Goal: Information Seeking & Learning: Understand process/instructions

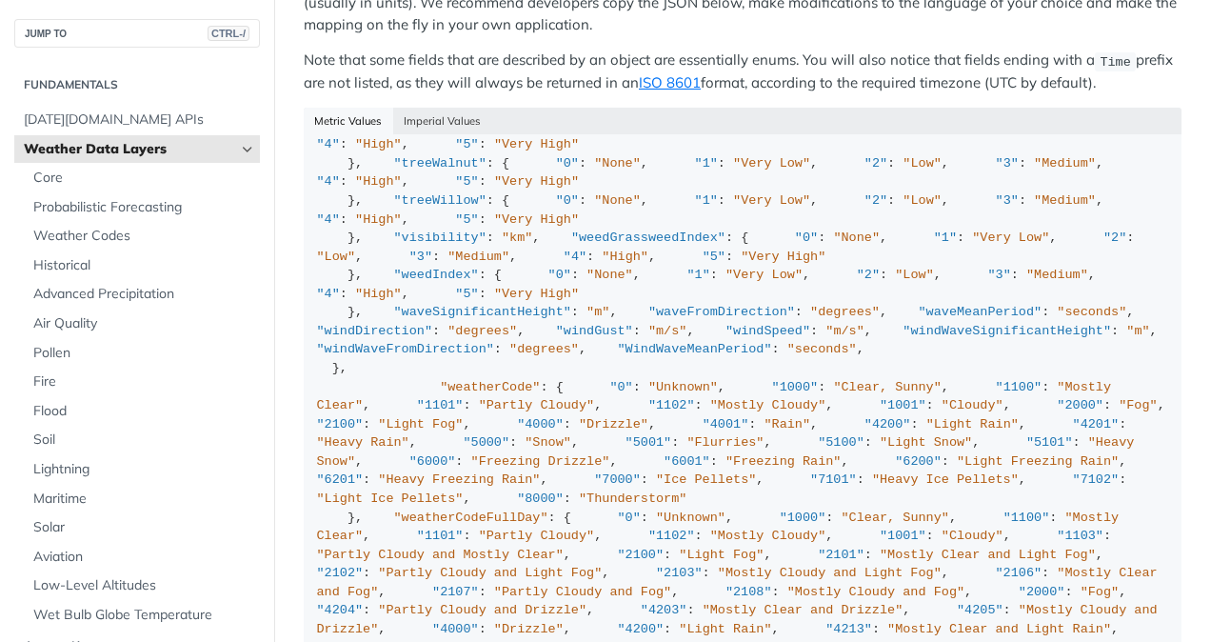
scroll to position [1272, 0]
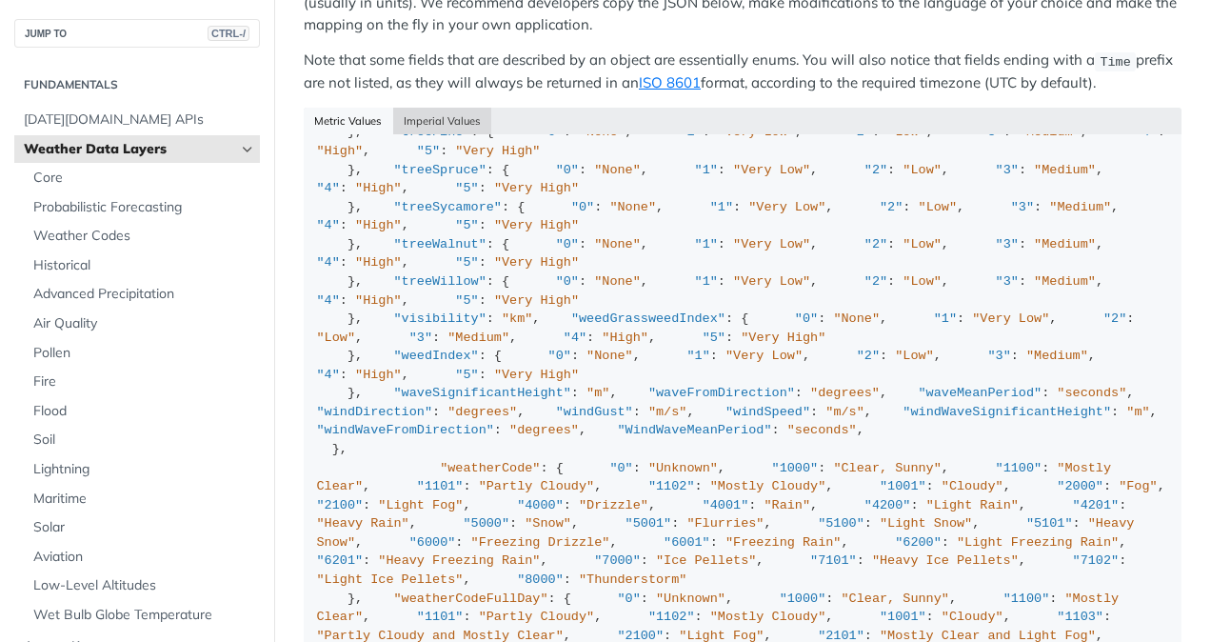
click at [469, 111] on button "Imperial Values" at bounding box center [442, 121] width 99 height 27
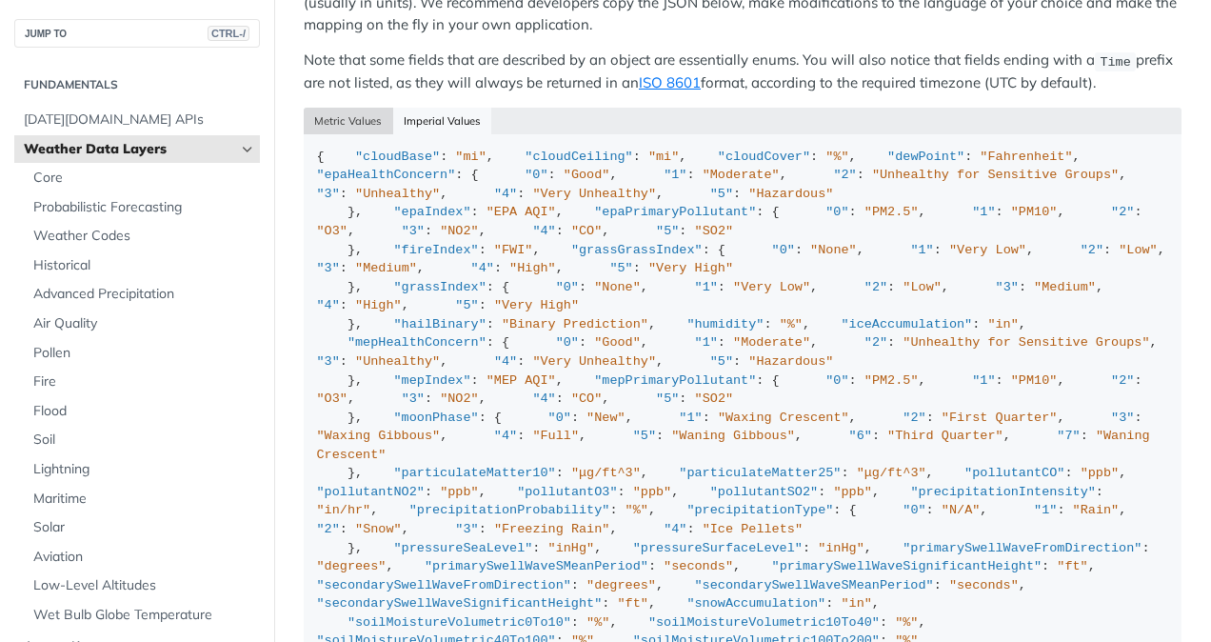
click at [357, 108] on button "Metric Values" at bounding box center [348, 121] width 89 height 27
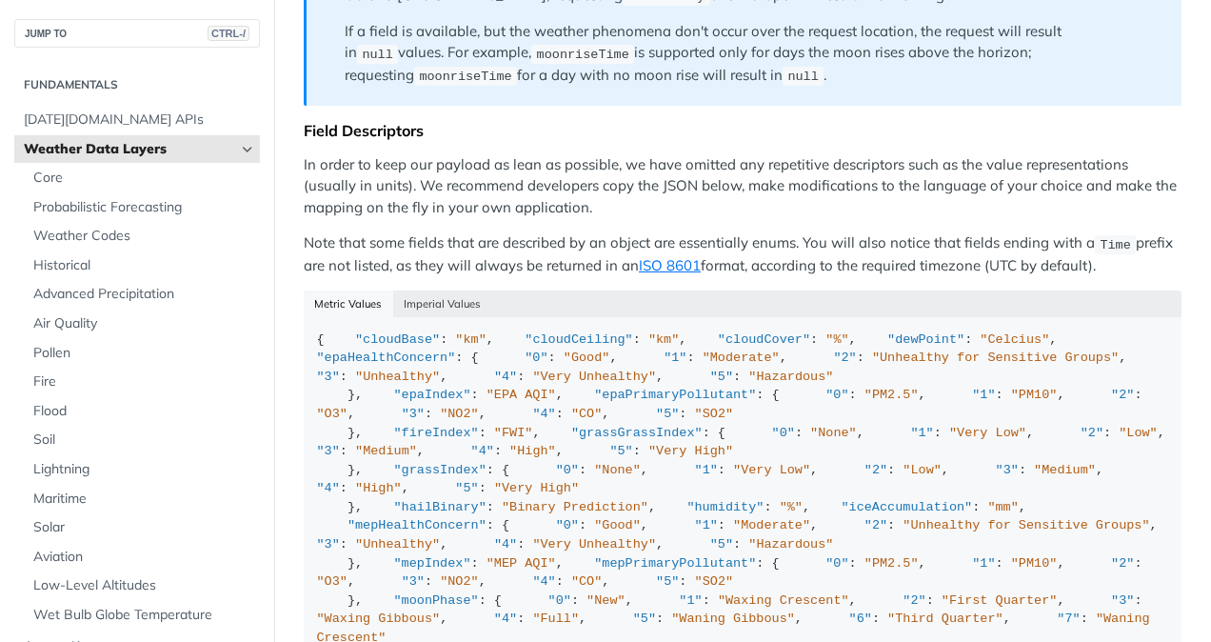
scroll to position [2008, 0]
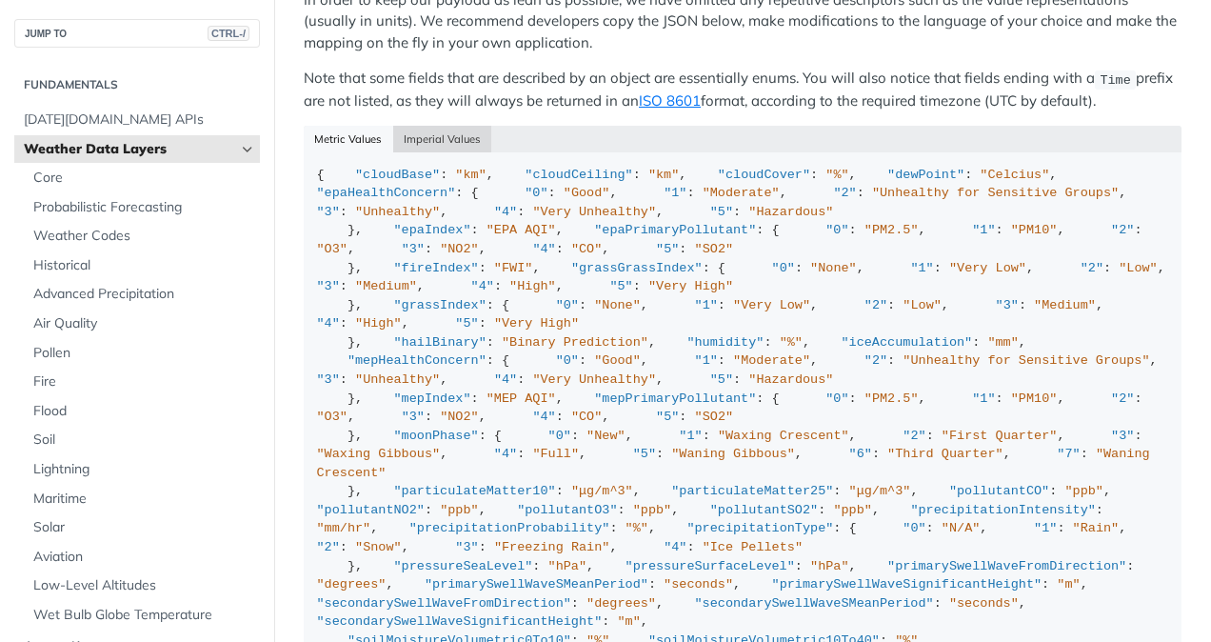
click at [436, 127] on button "Imperial Values" at bounding box center [442, 139] width 99 height 27
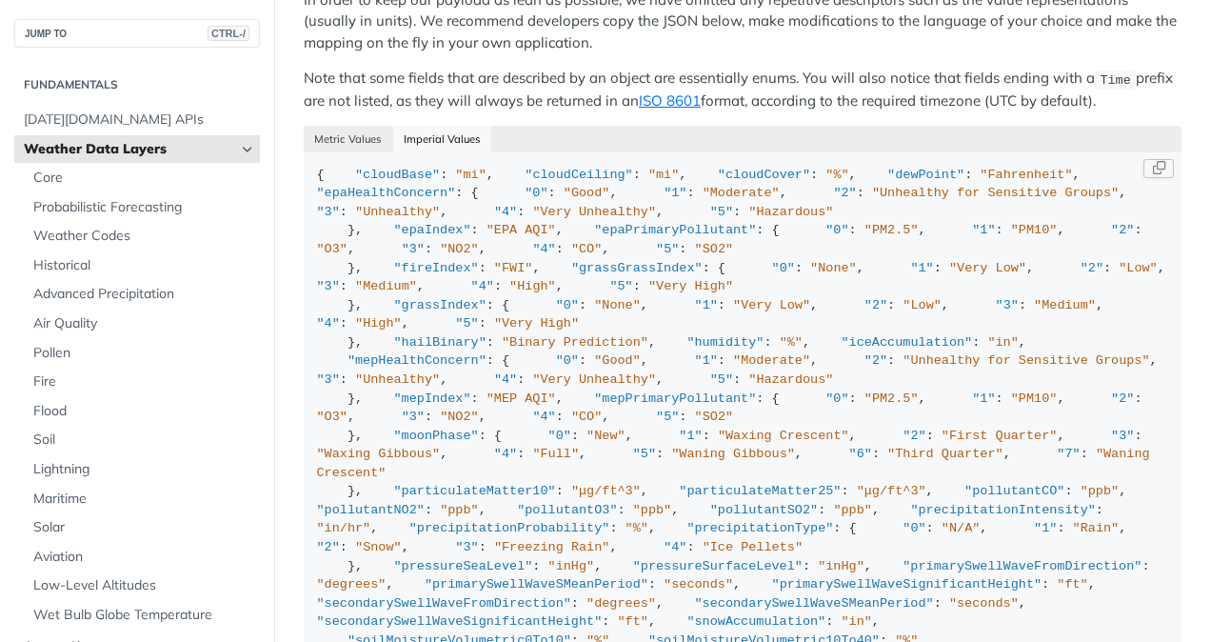
scroll to position [10, 0]
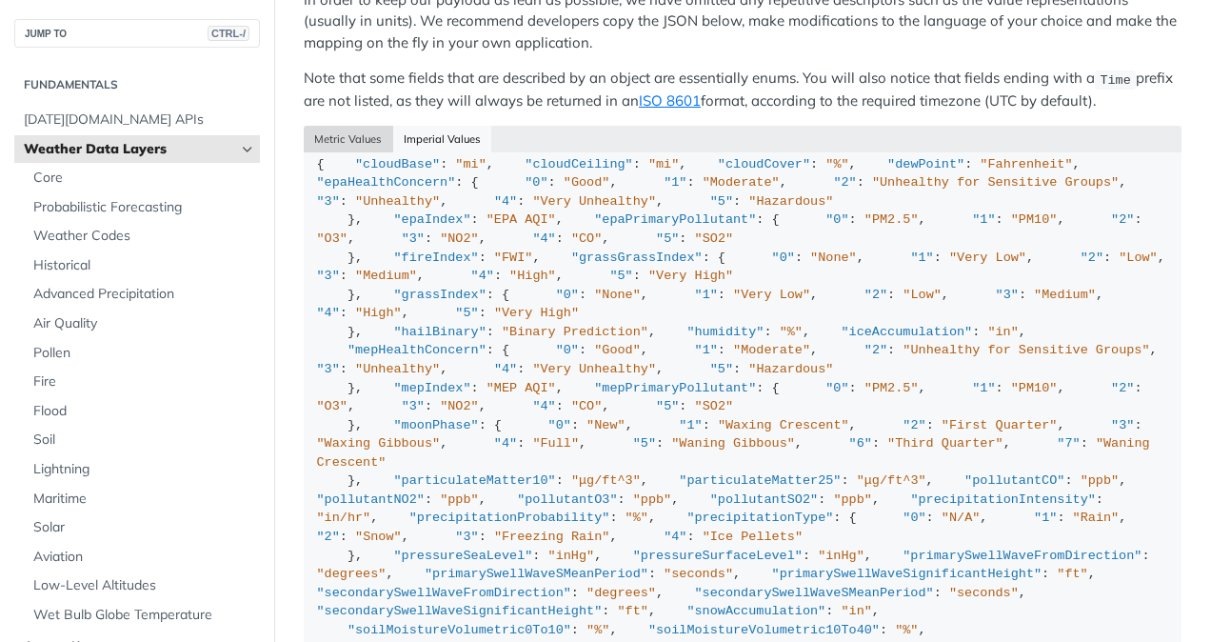
click at [356, 126] on button "Metric Values" at bounding box center [348, 139] width 89 height 27
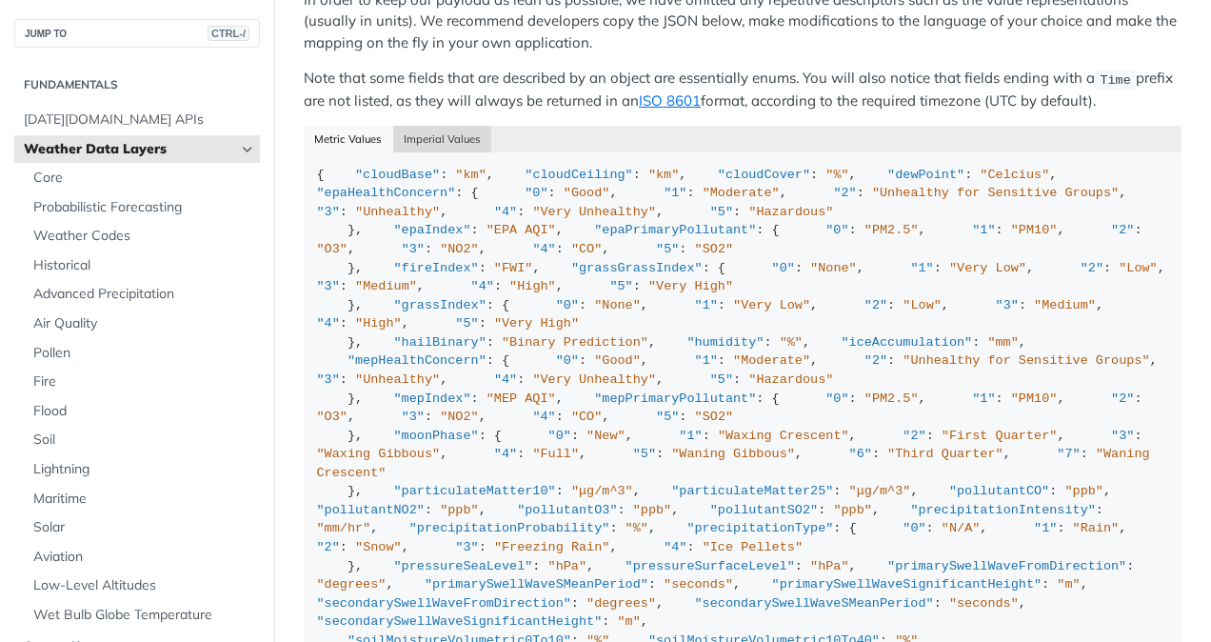
click at [440, 126] on button "Imperial Values" at bounding box center [442, 139] width 99 height 27
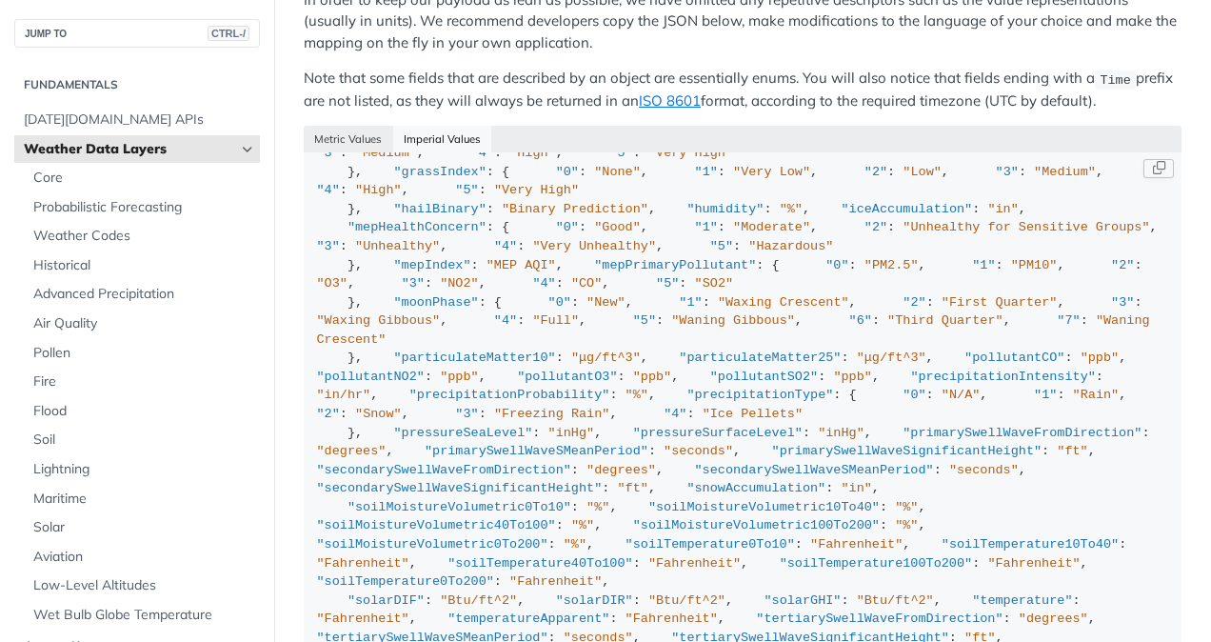
scroll to position [134, 0]
drag, startPoint x: 349, startPoint y: 105, endPoint x: 345, endPoint y: 126, distance: 21.5
click at [345, 126] on button "Metric Values" at bounding box center [348, 139] width 89 height 27
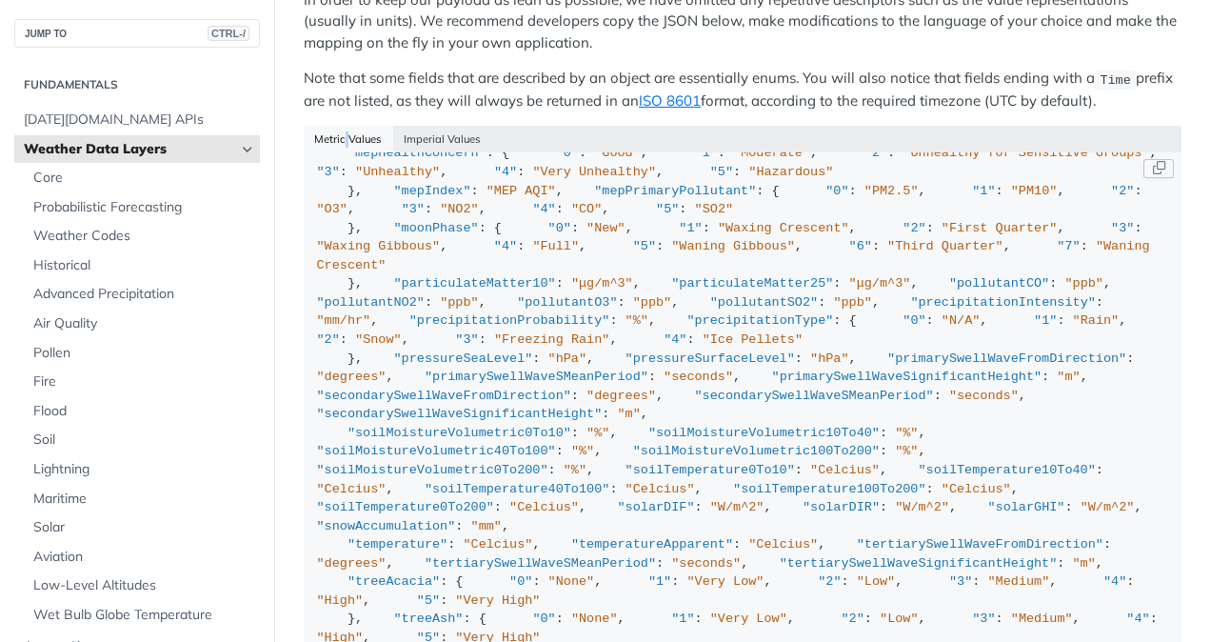
scroll to position [305, 0]
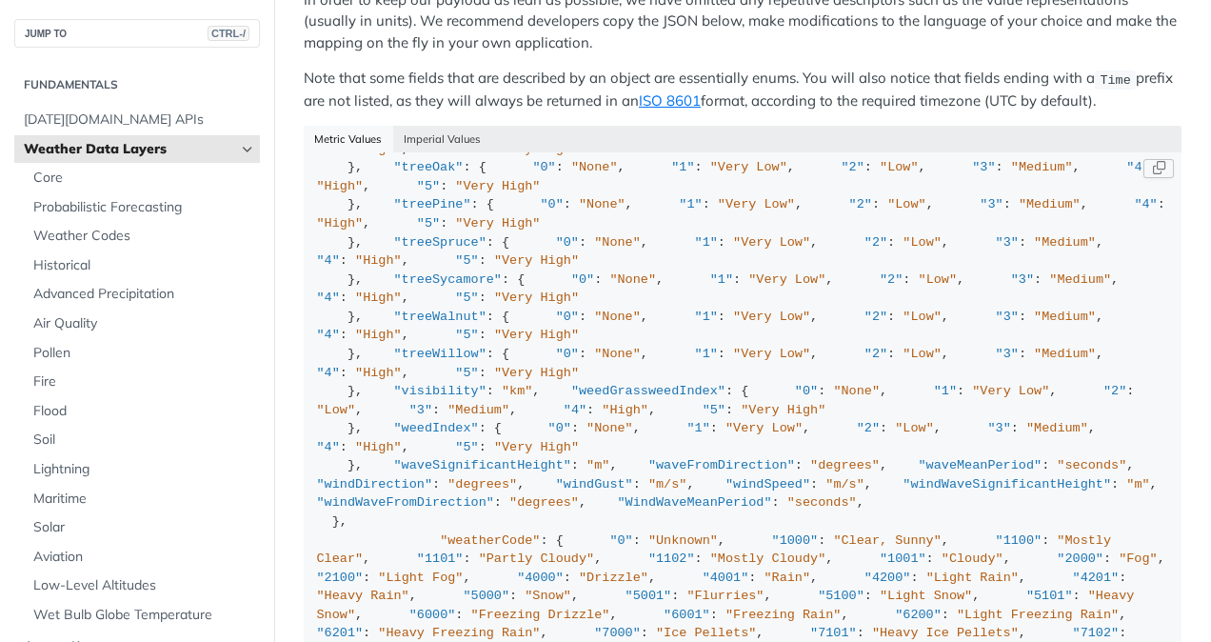
scroll to position [1218, 0]
click at [441, 126] on button "Imperial Values" at bounding box center [442, 139] width 99 height 27
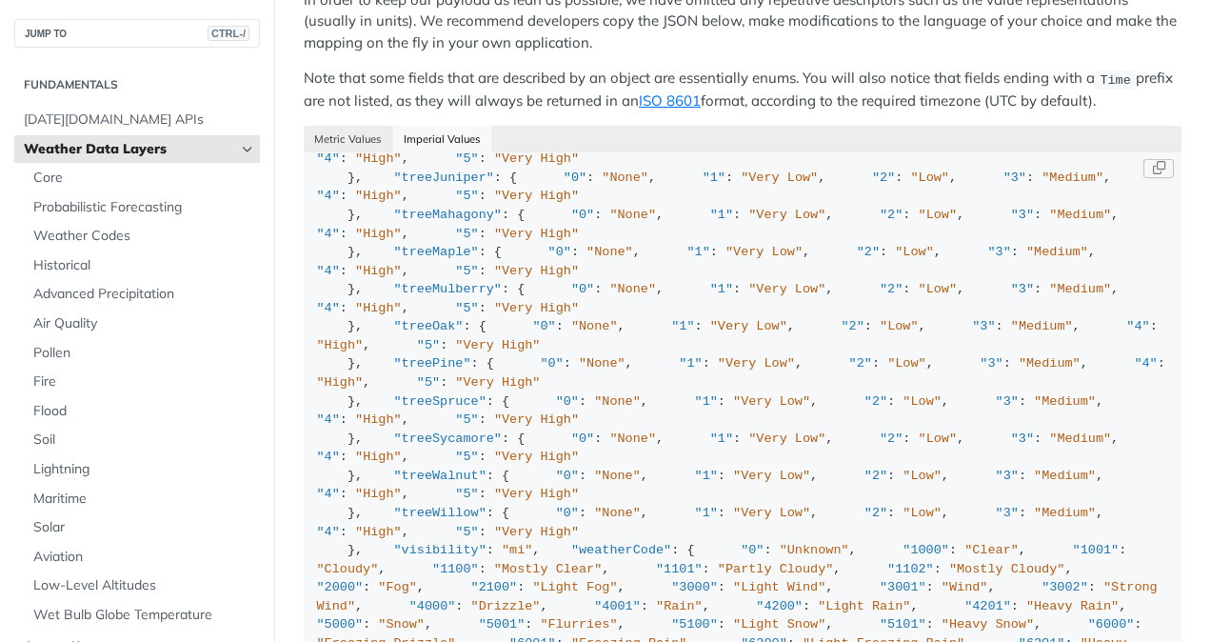
scroll to position [1059, 0]
click at [346, 126] on button "Metric Values" at bounding box center [348, 139] width 89 height 27
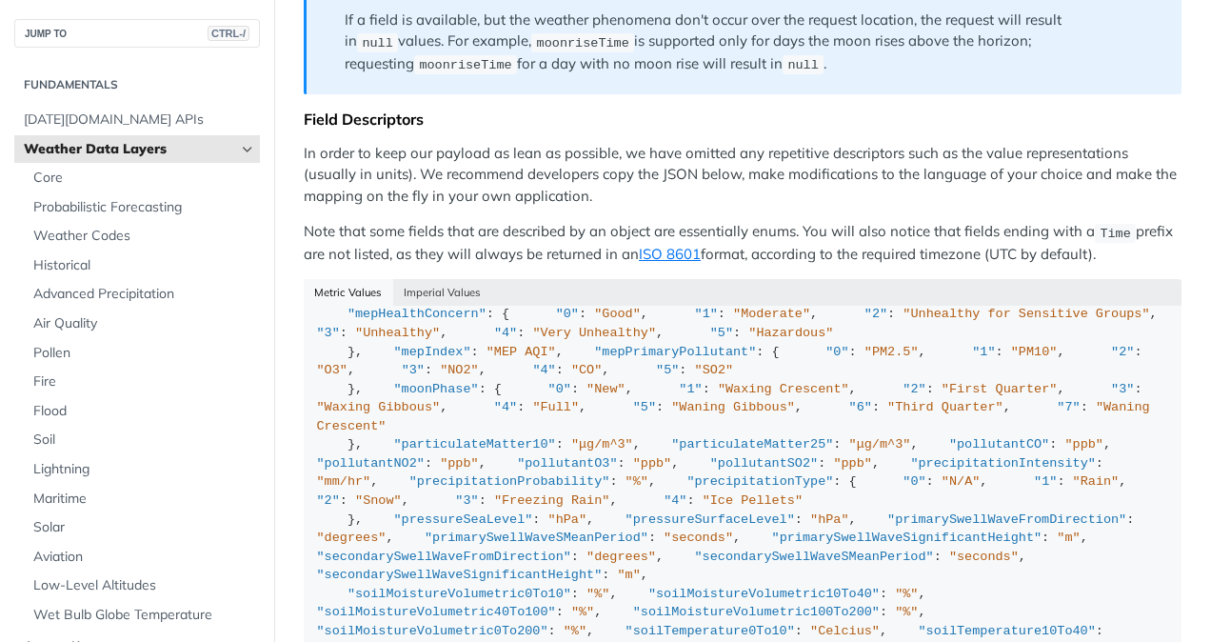
scroll to position [0, 0]
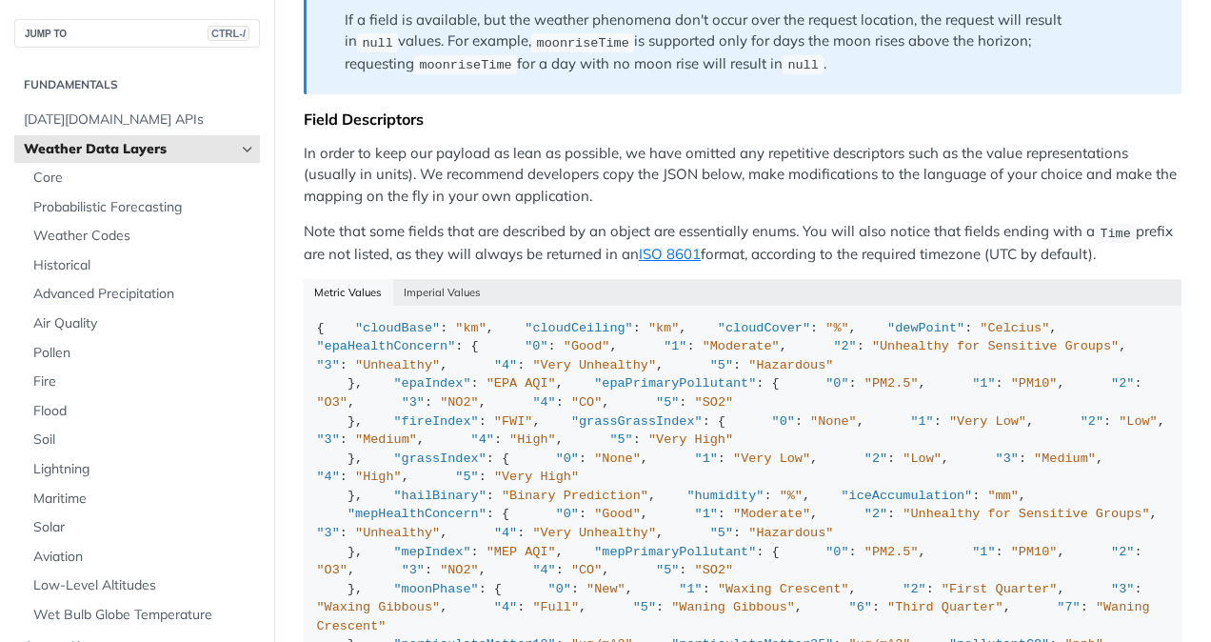
click at [809, 143] on p "In order to keep our payload as lean as possible, we have omitted any repetitiv…" at bounding box center [743, 175] width 878 height 65
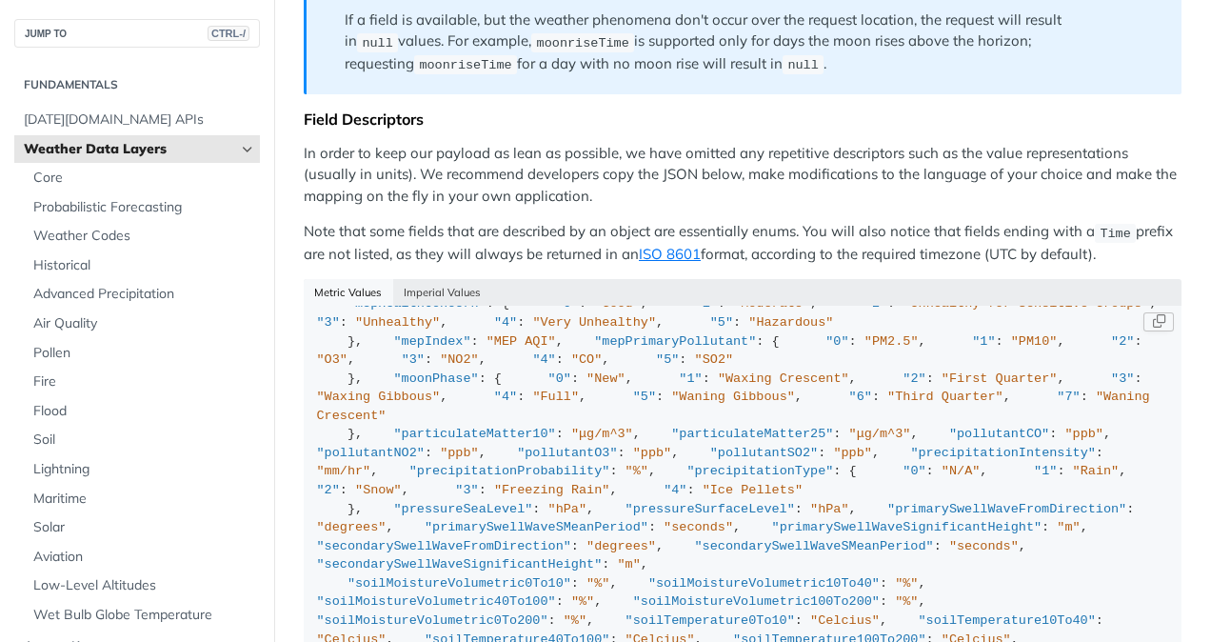
scroll to position [211, 0]
